Goal: Find specific page/section: Find specific page/section

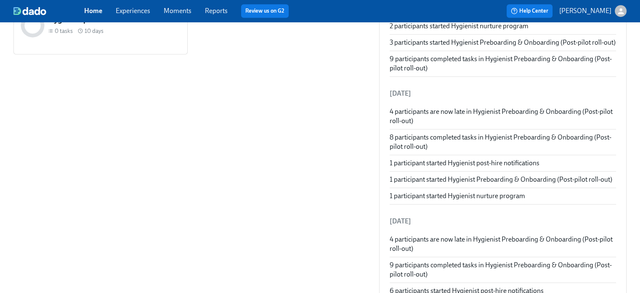
scroll to position [156, 0]
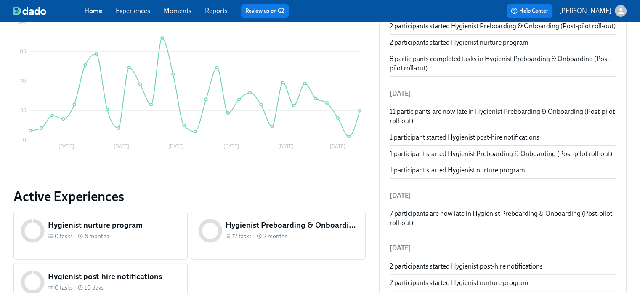
click at [616, 11] on div "button" at bounding box center [621, 11] width 12 height 12
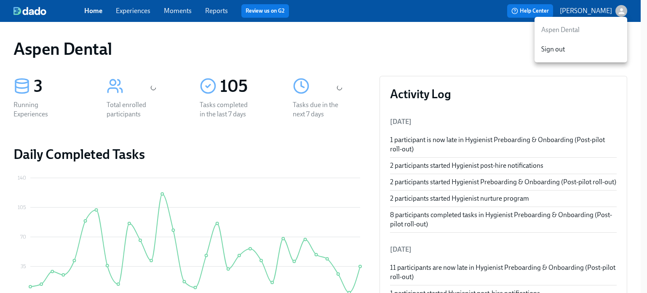
click at [616, 11] on div at bounding box center [323, 146] width 647 height 293
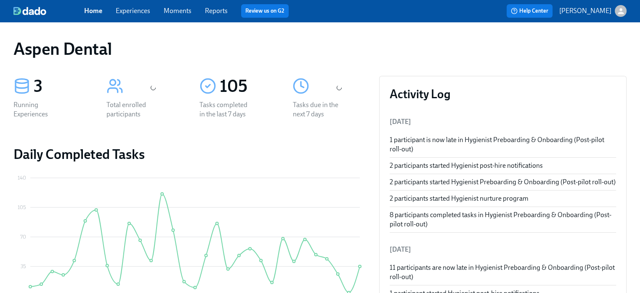
click at [91, 11] on link "Home" at bounding box center [93, 11] width 18 height 8
click at [130, 10] on link "Experiences" at bounding box center [133, 11] width 35 height 8
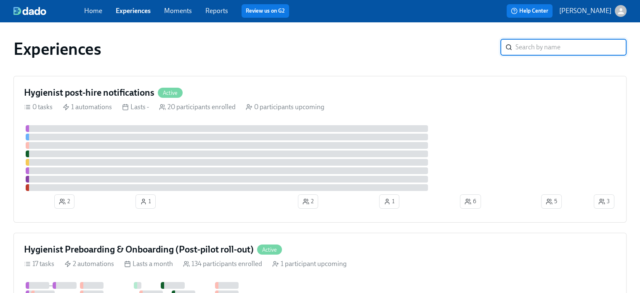
click at [539, 46] on input "search" at bounding box center [571, 47] width 111 height 17
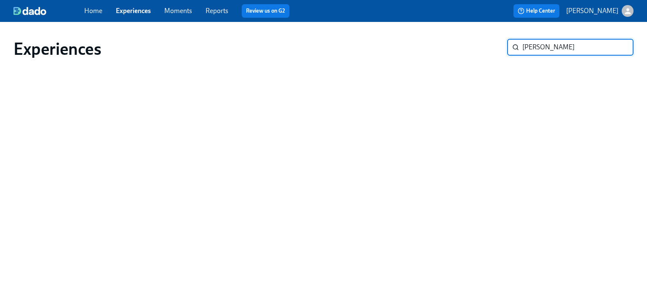
type input "Mary Klein"
click at [573, 51] on input "Mary Klein" at bounding box center [577, 47] width 111 height 17
click at [567, 48] on input "Mary Klein" at bounding box center [577, 47] width 111 height 17
click at [218, 10] on link "Reports" at bounding box center [216, 11] width 23 height 8
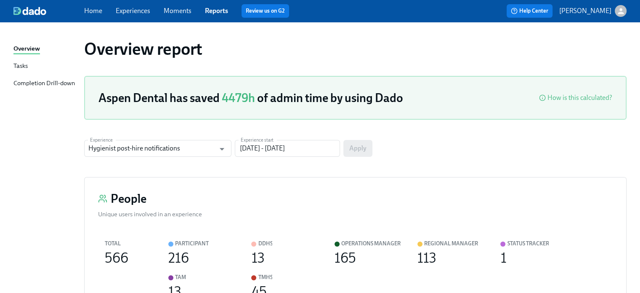
click at [134, 8] on link "Experiences" at bounding box center [133, 11] width 35 height 8
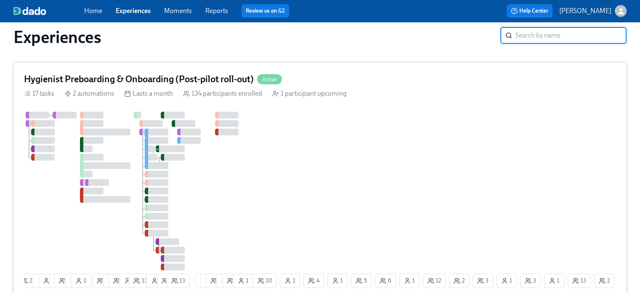
scroll to position [166, 0]
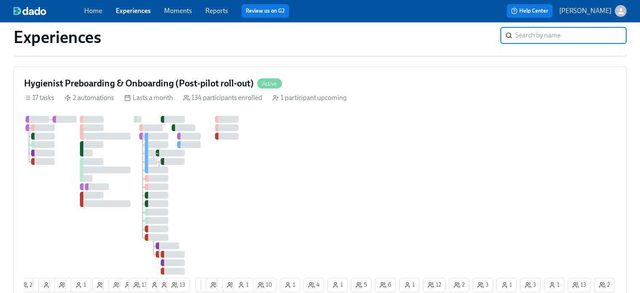
click at [216, 13] on link "Reports" at bounding box center [216, 11] width 23 height 8
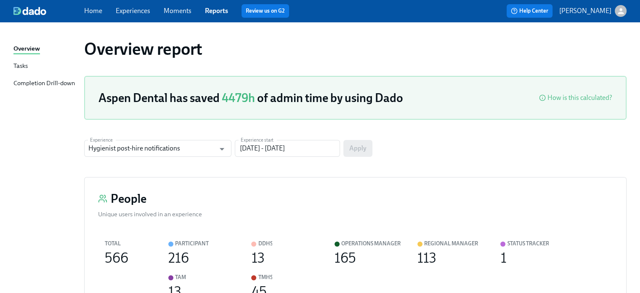
click at [579, 10] on p "[PERSON_NAME]" at bounding box center [585, 10] width 52 height 9
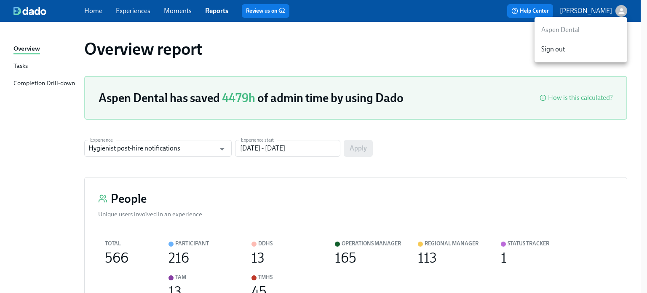
click at [579, 10] on div at bounding box center [323, 146] width 647 height 293
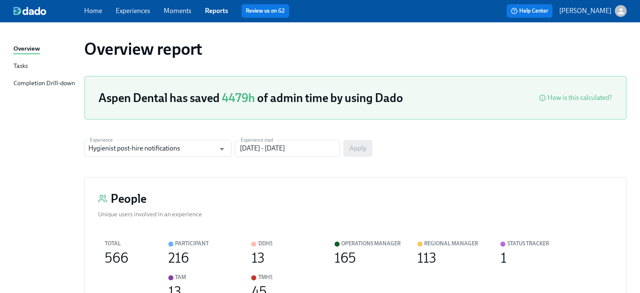
click at [621, 7] on icon "button" at bounding box center [621, 11] width 9 height 9
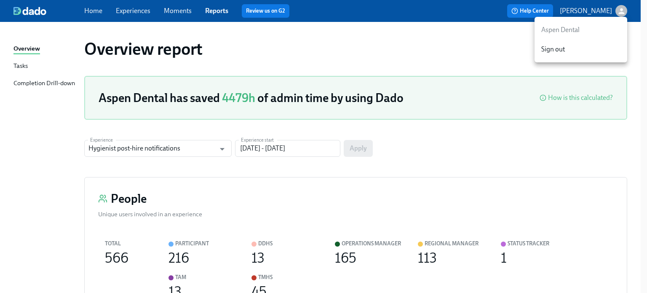
click at [621, 7] on div at bounding box center [323, 146] width 647 height 293
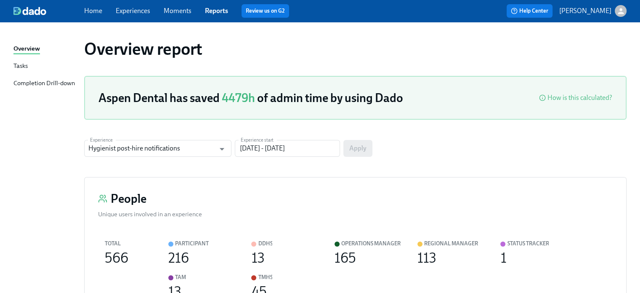
click at [35, 9] on img at bounding box center [29, 11] width 33 height 8
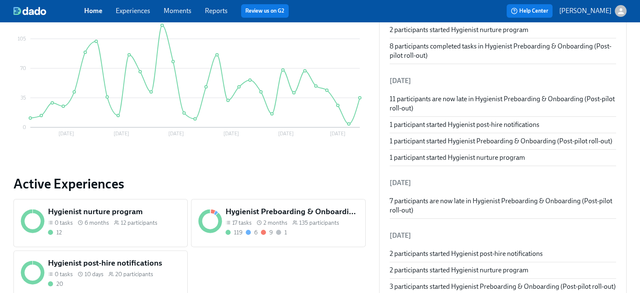
scroll to position [295, 0]
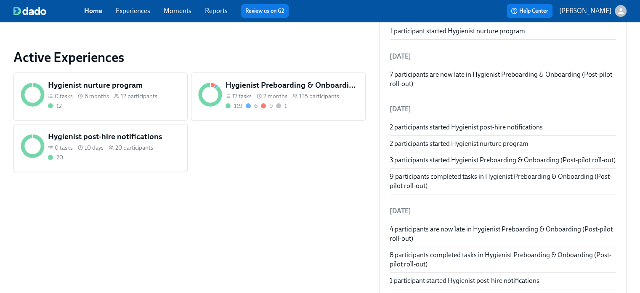
click at [245, 84] on h5 "Hygienist Preboarding & Onboarding (Post-pilot roll-out)" at bounding box center [292, 85] width 133 height 11
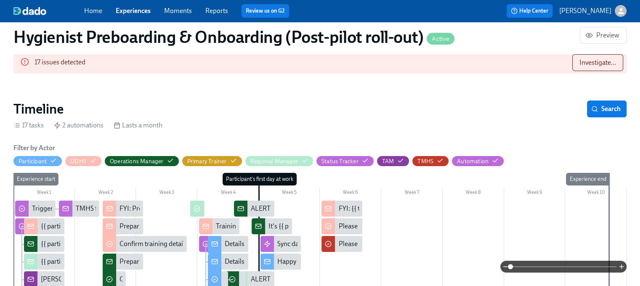
scroll to position [42, 0]
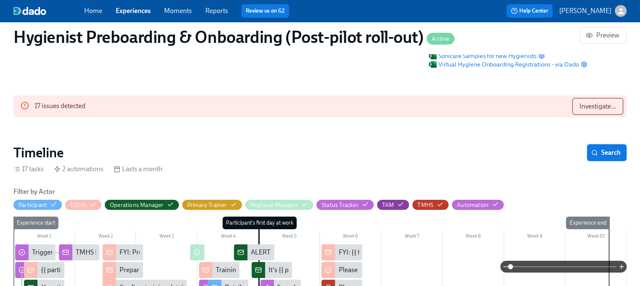
click at [593, 154] on icon "button" at bounding box center [594, 152] width 7 height 7
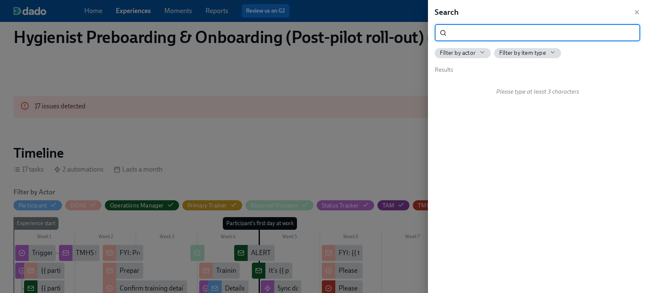
click at [462, 29] on input "search" at bounding box center [545, 32] width 190 height 17
type input "[PERSON_NAME]"
drag, startPoint x: 490, startPoint y: 34, endPoint x: 353, endPoint y: 48, distance: 138.0
click at [353, 48] on div "Search Mary Klein ​ Filter by actor Filter by item type Results No matches found" at bounding box center [323, 146] width 647 height 293
click at [634, 11] on icon "button" at bounding box center [636, 12] width 7 height 7
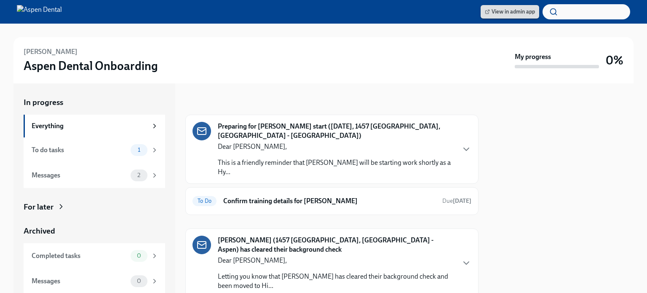
click at [503, 8] on span "View in admin app" at bounding box center [510, 12] width 50 height 8
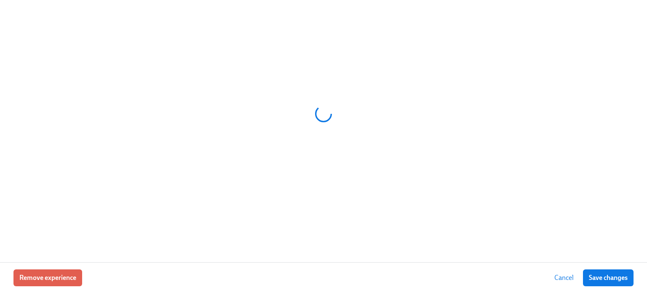
scroll to position [0, 9309]
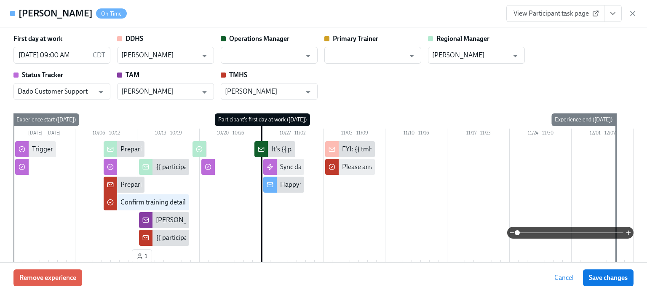
click at [618, 16] on button "View task page" at bounding box center [613, 13] width 18 height 17
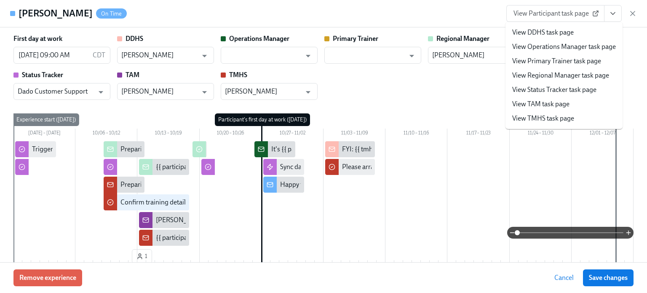
click at [618, 16] on button "View task page" at bounding box center [613, 13] width 18 height 17
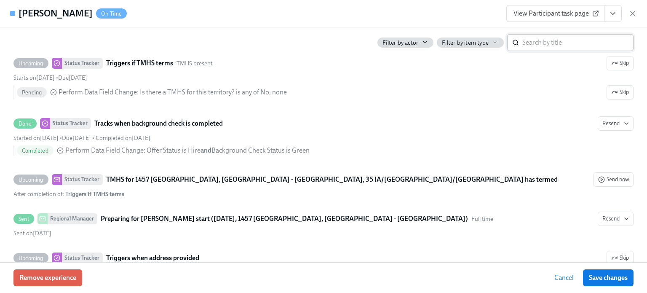
scroll to position [295, 0]
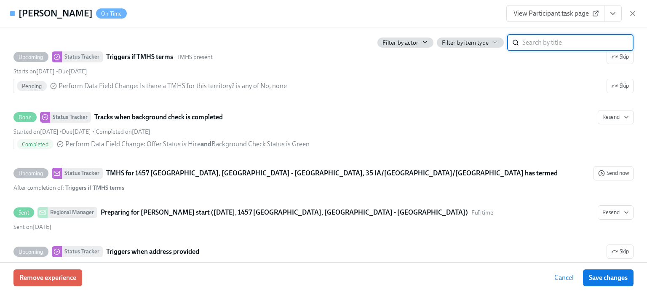
click at [553, 43] on input "search" at bounding box center [577, 42] width 111 height 17
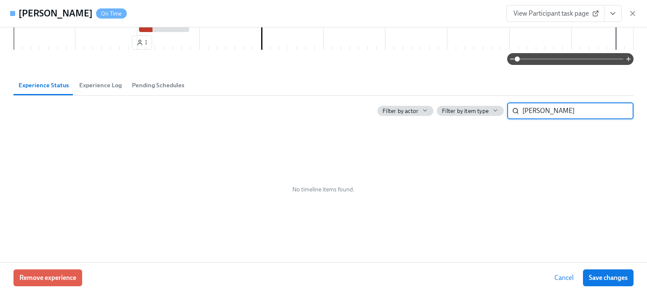
type input "[PERSON_NAME]"
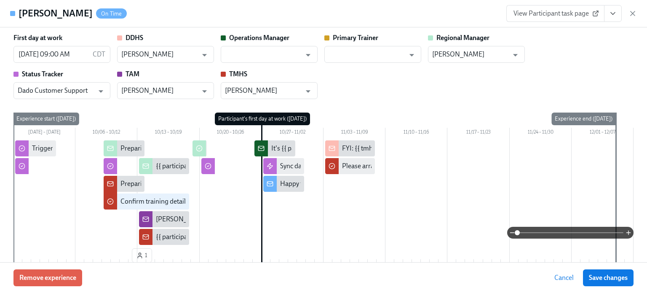
scroll to position [0, 0]
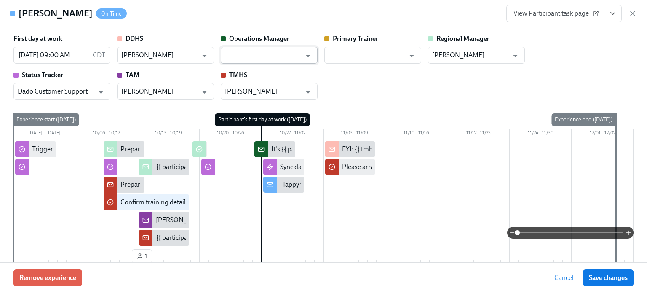
click at [283, 55] on input "text" at bounding box center [263, 55] width 76 height 17
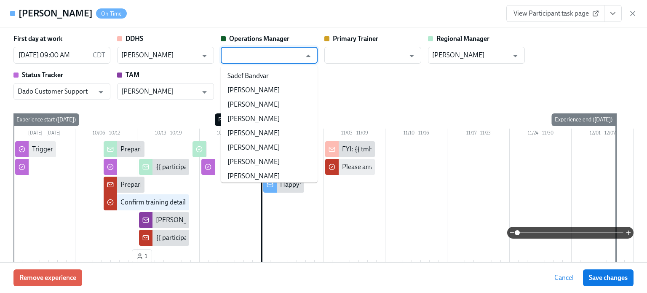
click at [283, 55] on input "text" at bounding box center [263, 55] width 76 height 17
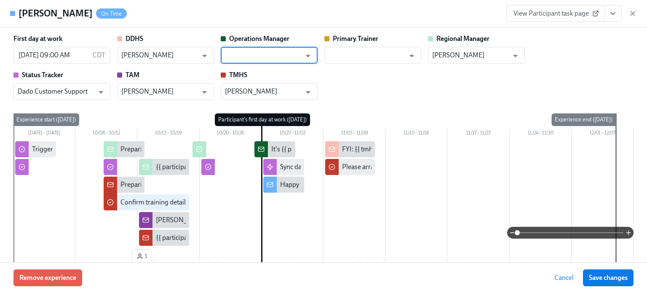
click at [283, 55] on input "text" at bounding box center [263, 55] width 76 height 17
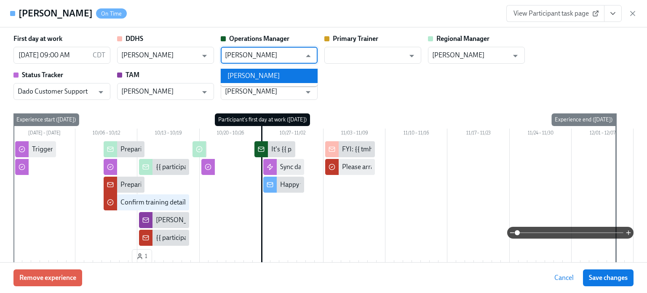
click at [260, 70] on li "[PERSON_NAME]" at bounding box center [269, 76] width 97 height 14
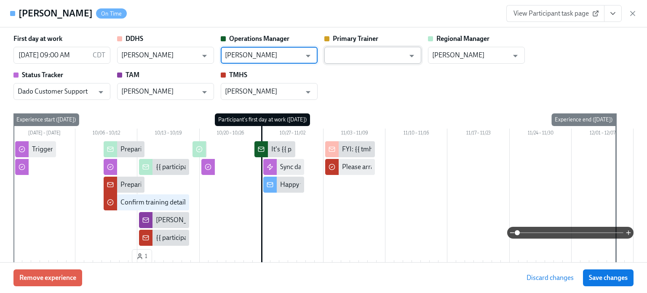
type input "[PERSON_NAME]"
click at [360, 57] on input "text" at bounding box center [366, 55] width 76 height 17
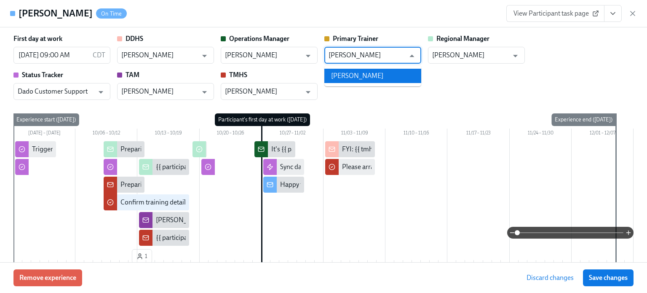
click at [357, 75] on li "[PERSON_NAME]" at bounding box center [372, 76] width 97 height 14
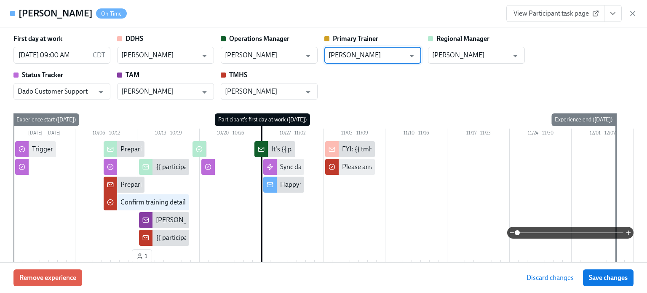
type input "[PERSON_NAME]"
click at [548, 11] on span "View Participant task page" at bounding box center [555, 13] width 84 height 8
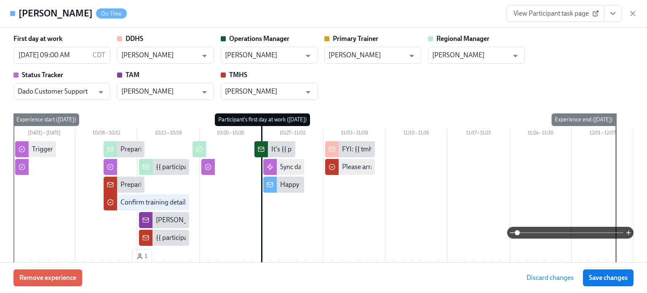
click at [618, 17] on button "View task page" at bounding box center [613, 13] width 18 height 17
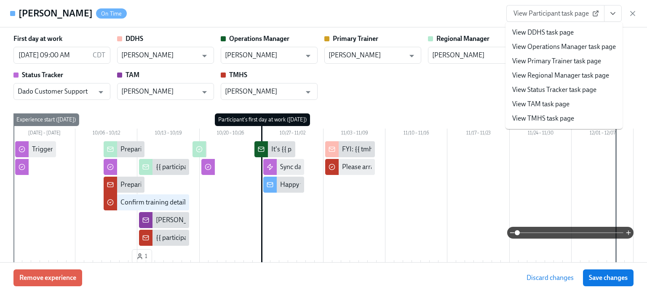
click at [554, 119] on link "View TMHS task page" at bounding box center [543, 118] width 62 height 9
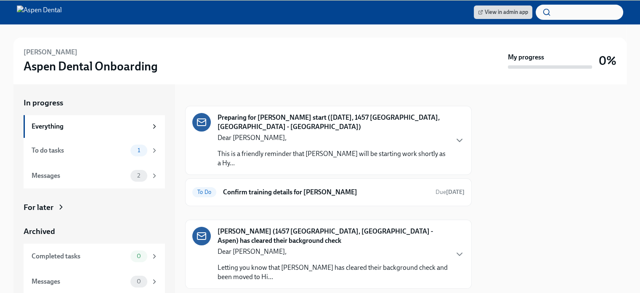
scroll to position [12, 0]
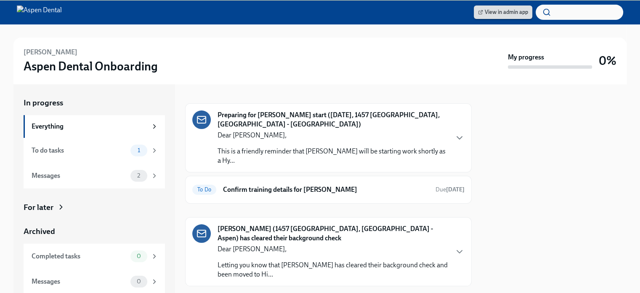
click at [482, 12] on icon at bounding box center [480, 12] width 3 height 3
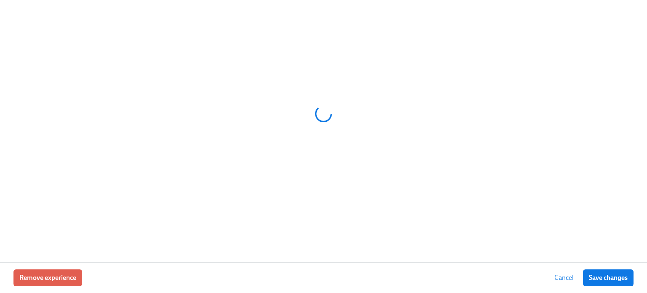
scroll to position [0, 9309]
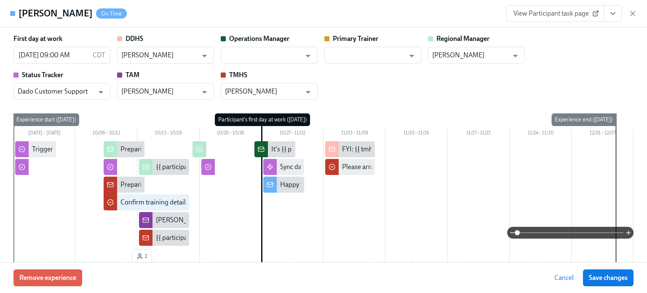
type input "[PERSON_NAME]"
type input "Dado Customer Support"
type input "[PERSON_NAME]"
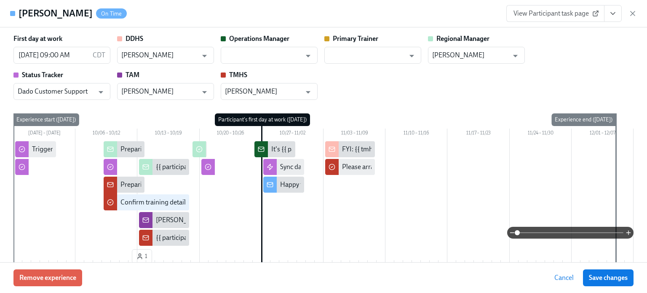
type input "[PERSON_NAME]"
type input "Dado Customer Support"
type input "[PERSON_NAME]"
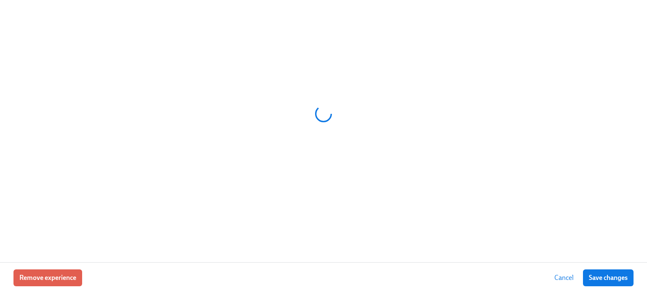
scroll to position [0, 9309]
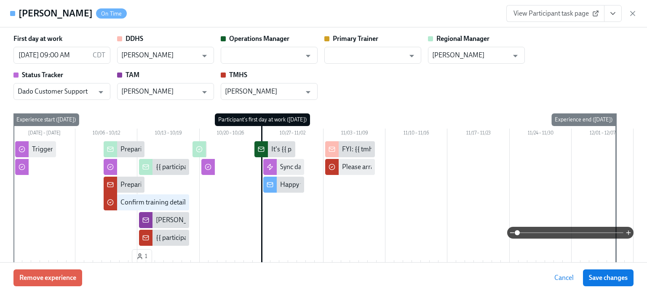
type input "[PERSON_NAME]"
type input "Dado Customer Support"
type input "[PERSON_NAME]"
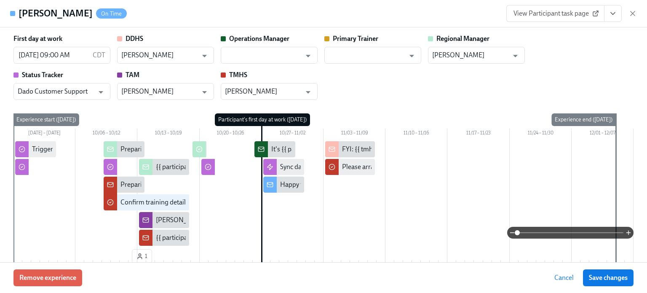
type input "[PERSON_NAME]"
type input "Dado Customer Support"
type input "[PERSON_NAME]"
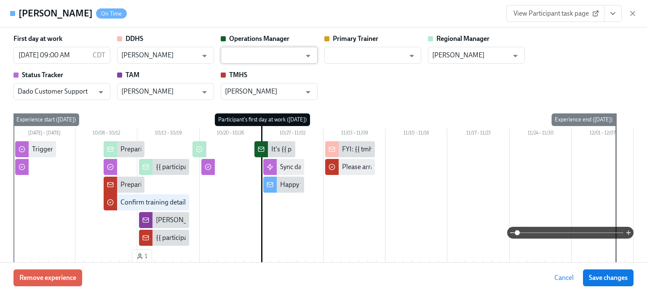
click at [281, 57] on input "text" at bounding box center [263, 55] width 76 height 17
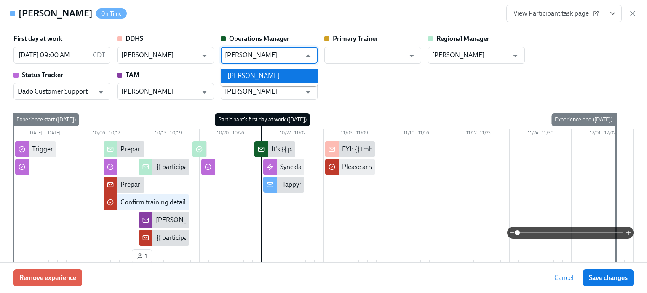
click at [261, 83] on ul "[PERSON_NAME]" at bounding box center [269, 75] width 97 height 21
click at [260, 77] on li "[PERSON_NAME]" at bounding box center [269, 76] width 97 height 14
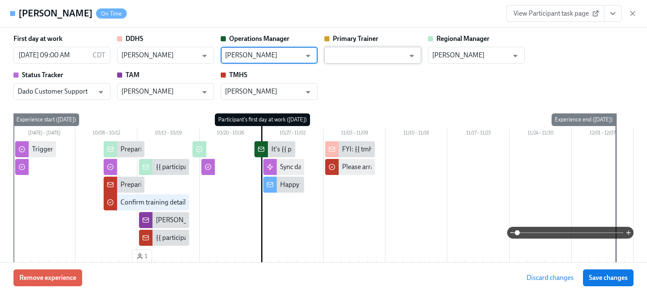
type input "[PERSON_NAME]"
click at [357, 55] on input "text" at bounding box center [366, 55] width 76 height 17
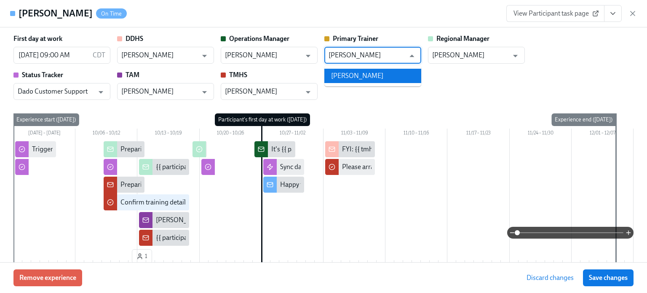
click at [373, 77] on li "[PERSON_NAME]" at bounding box center [372, 76] width 97 height 14
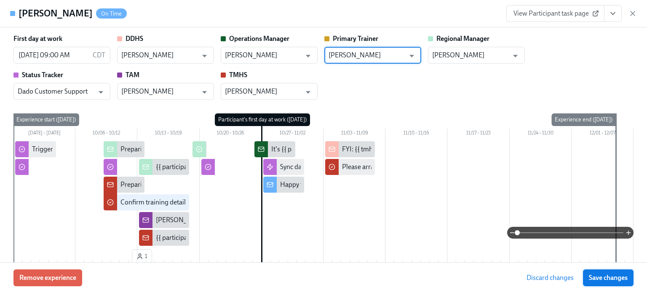
type input "[PERSON_NAME]"
drag, startPoint x: 596, startPoint y: 276, endPoint x: 525, endPoint y: 184, distance: 116.5
click at [596, 276] on span "Save changes" at bounding box center [608, 277] width 39 height 8
type input "[PERSON_NAME]"
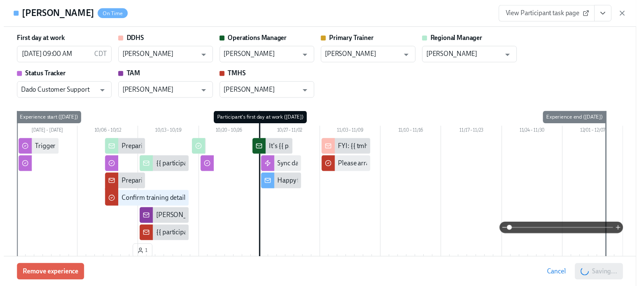
scroll to position [0, 13215]
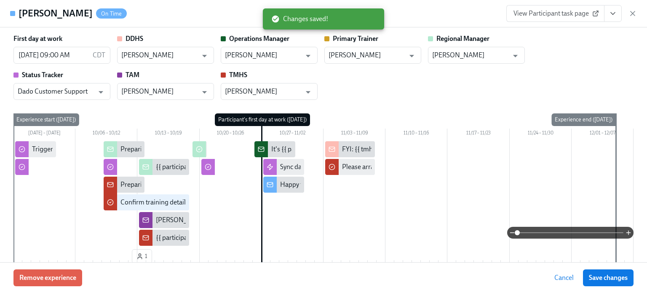
click at [618, 15] on button "View task page" at bounding box center [613, 13] width 18 height 17
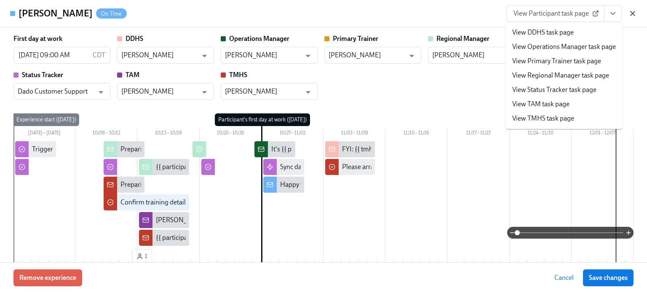
click at [631, 12] on icon "button" at bounding box center [632, 13] width 4 height 4
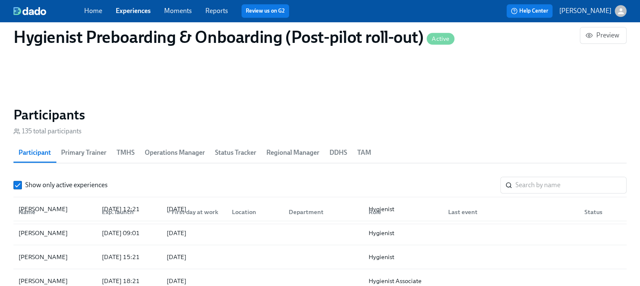
scroll to position [84, 0]
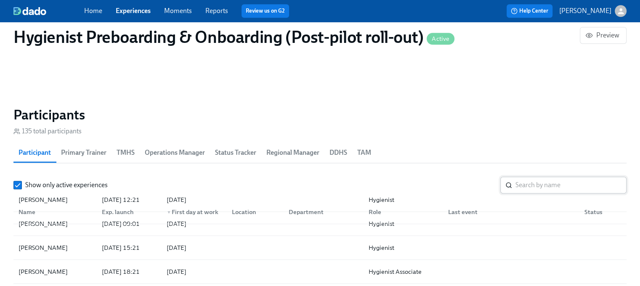
click at [565, 185] on input "search" at bounding box center [571, 185] width 111 height 17
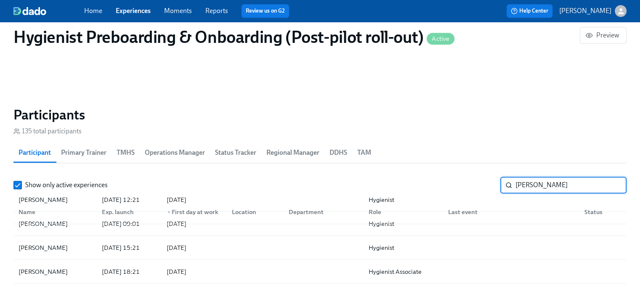
type input "[PERSON_NAME]"
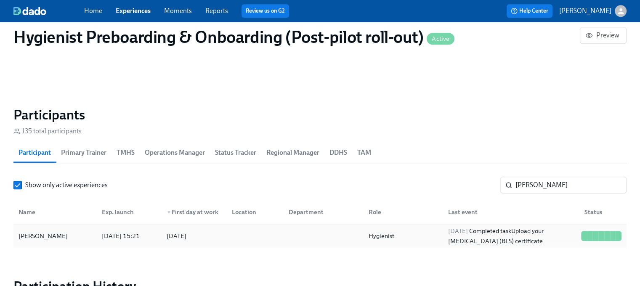
click at [36, 235] on div "[PERSON_NAME]" at bounding box center [43, 236] width 56 height 10
